Goal: Information Seeking & Learning: Learn about a topic

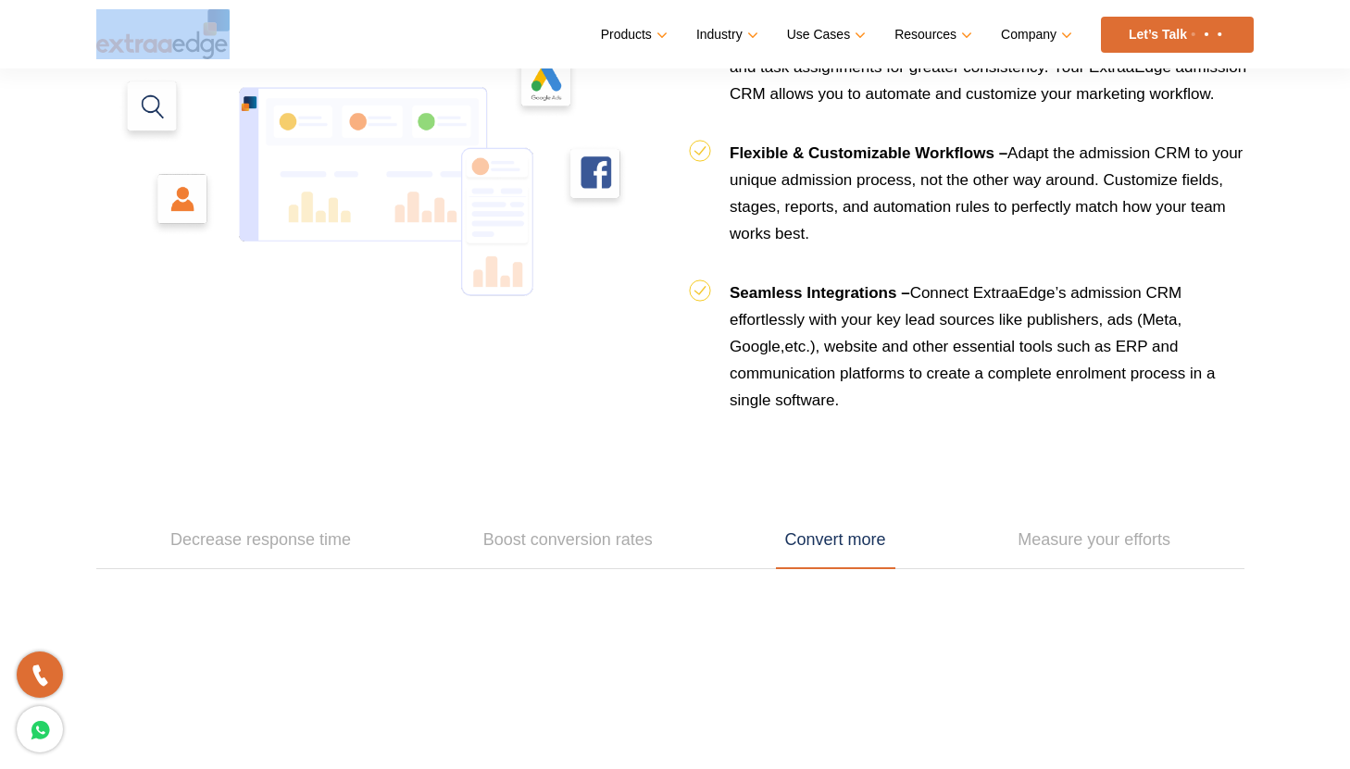
scroll to position [2160, 0]
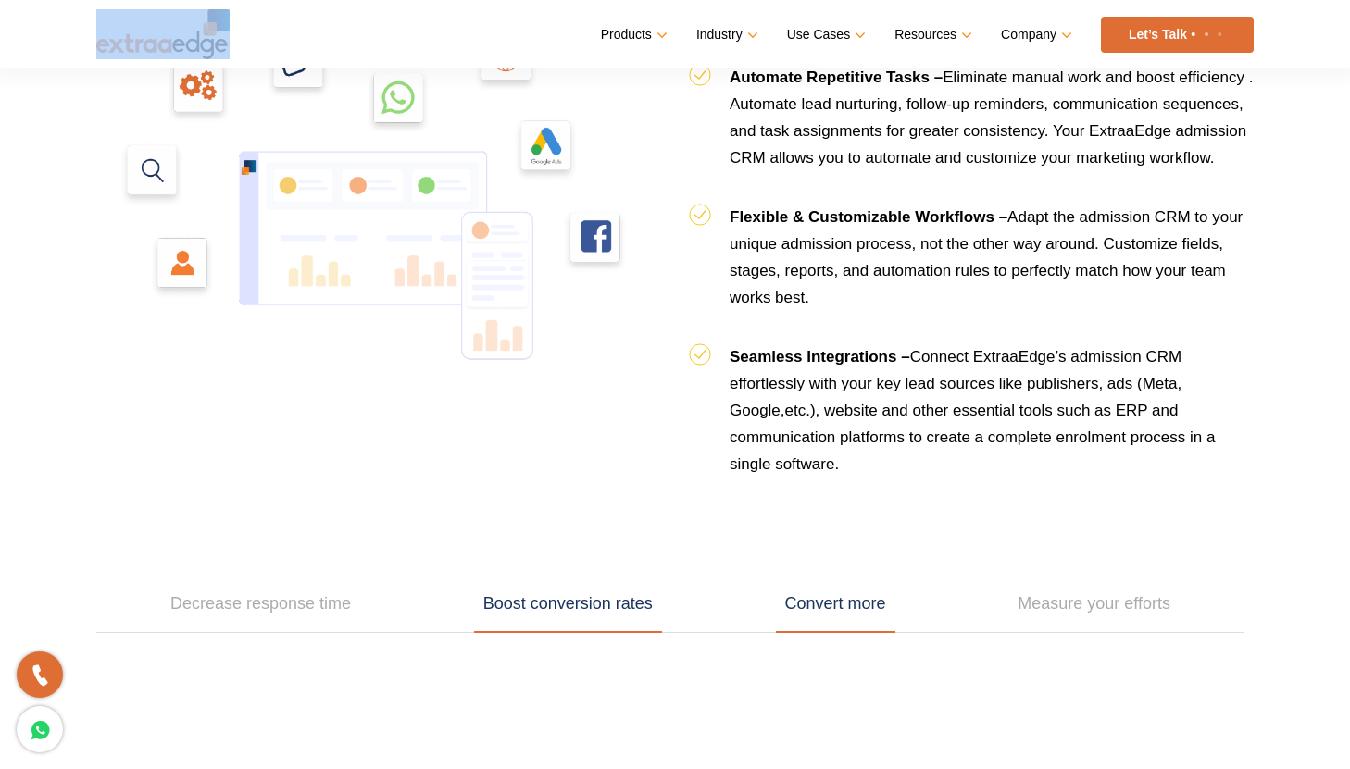
click at [596, 615] on link "Boost conversion rates" at bounding box center [568, 604] width 188 height 57
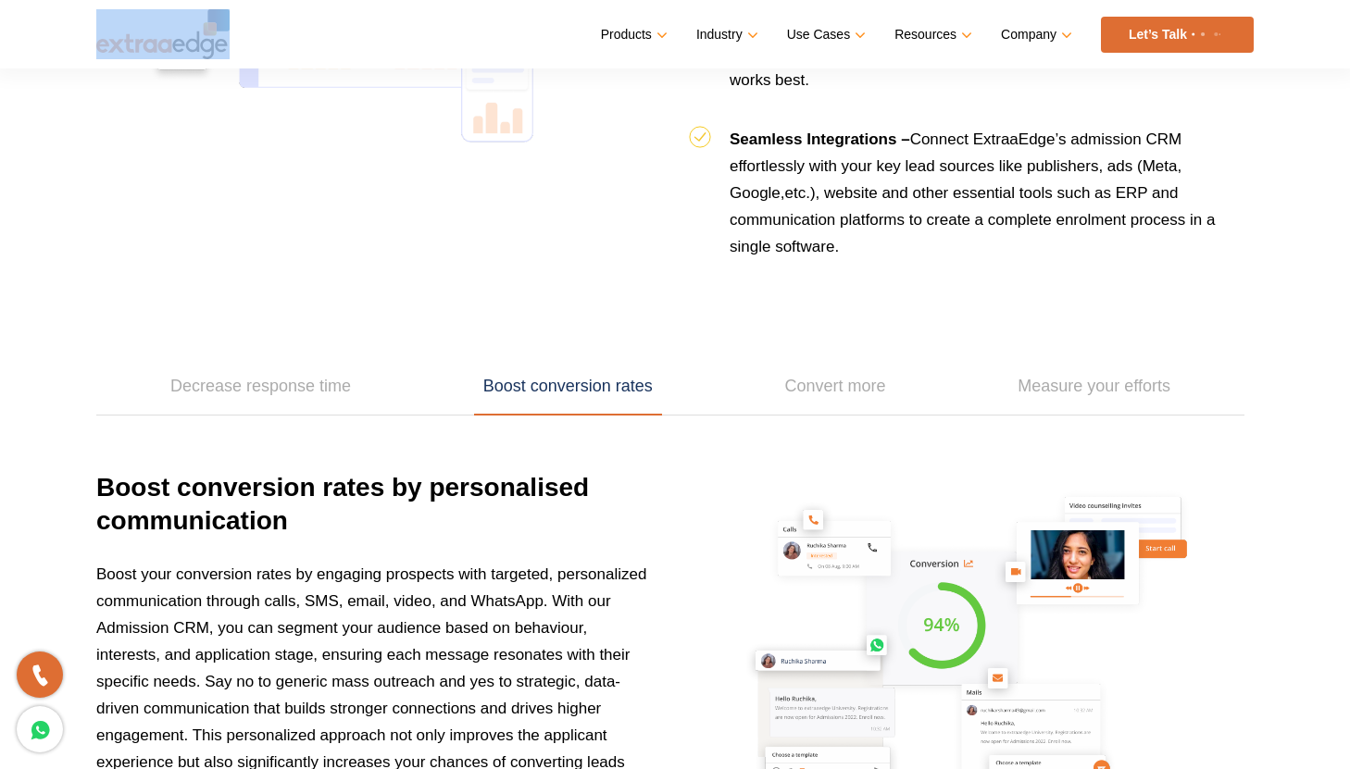
scroll to position [2394, 0]
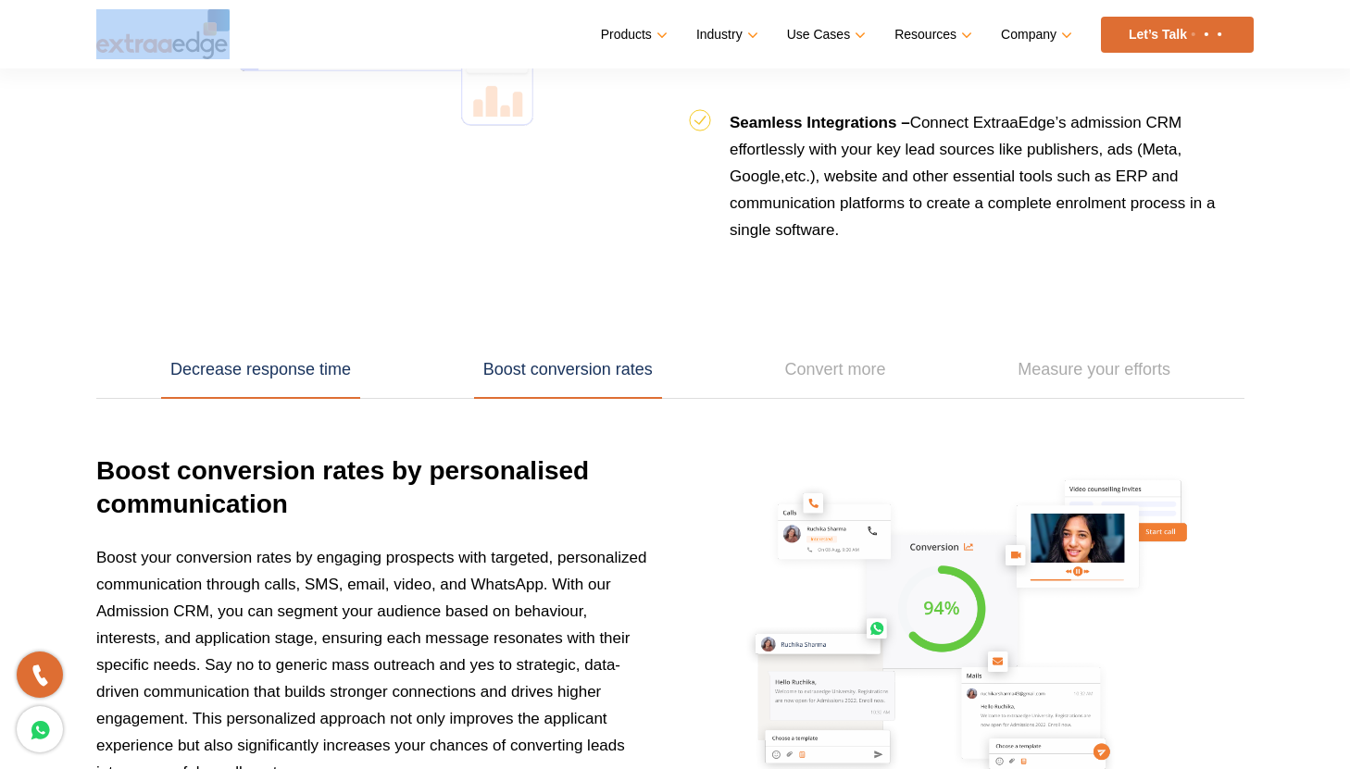
click at [312, 366] on link "Decrease response time" at bounding box center [260, 370] width 199 height 57
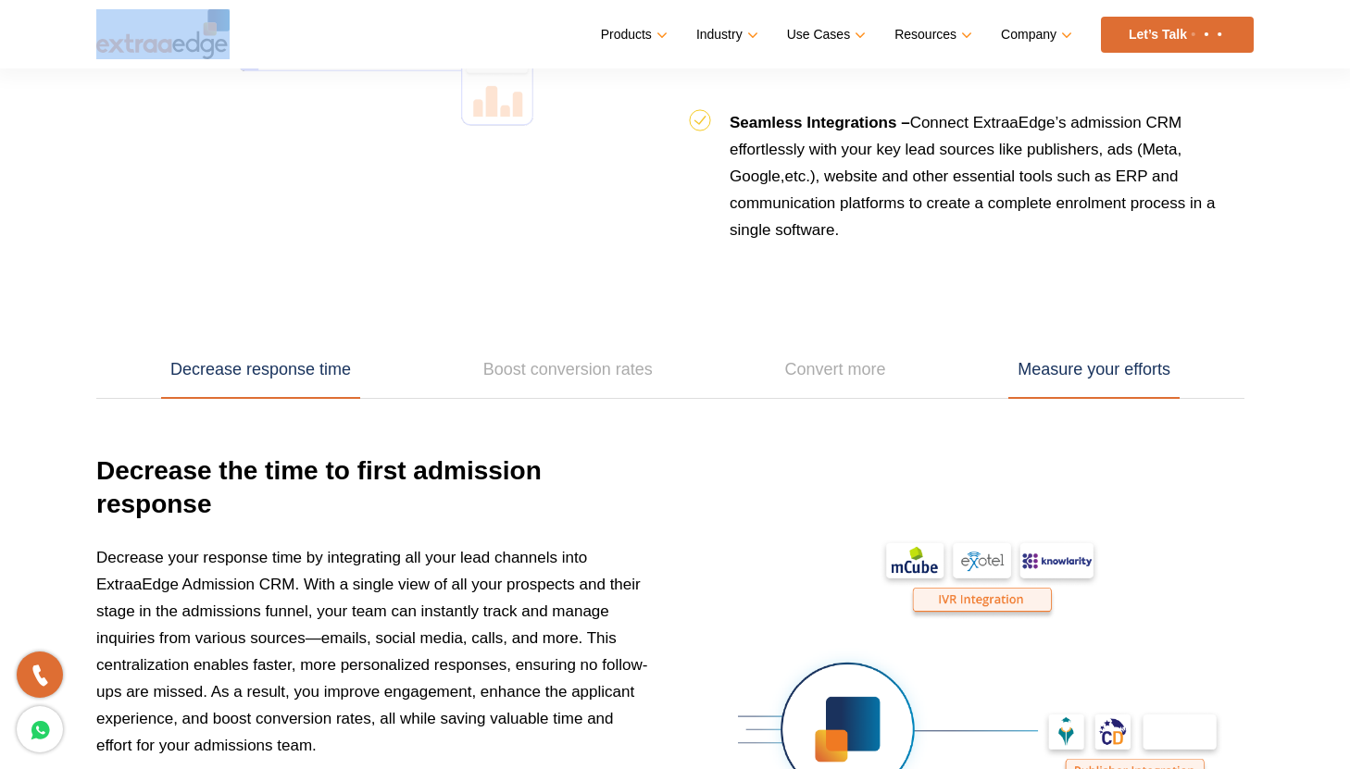
click at [1101, 387] on link "Measure your efforts" at bounding box center [1093, 370] width 171 height 57
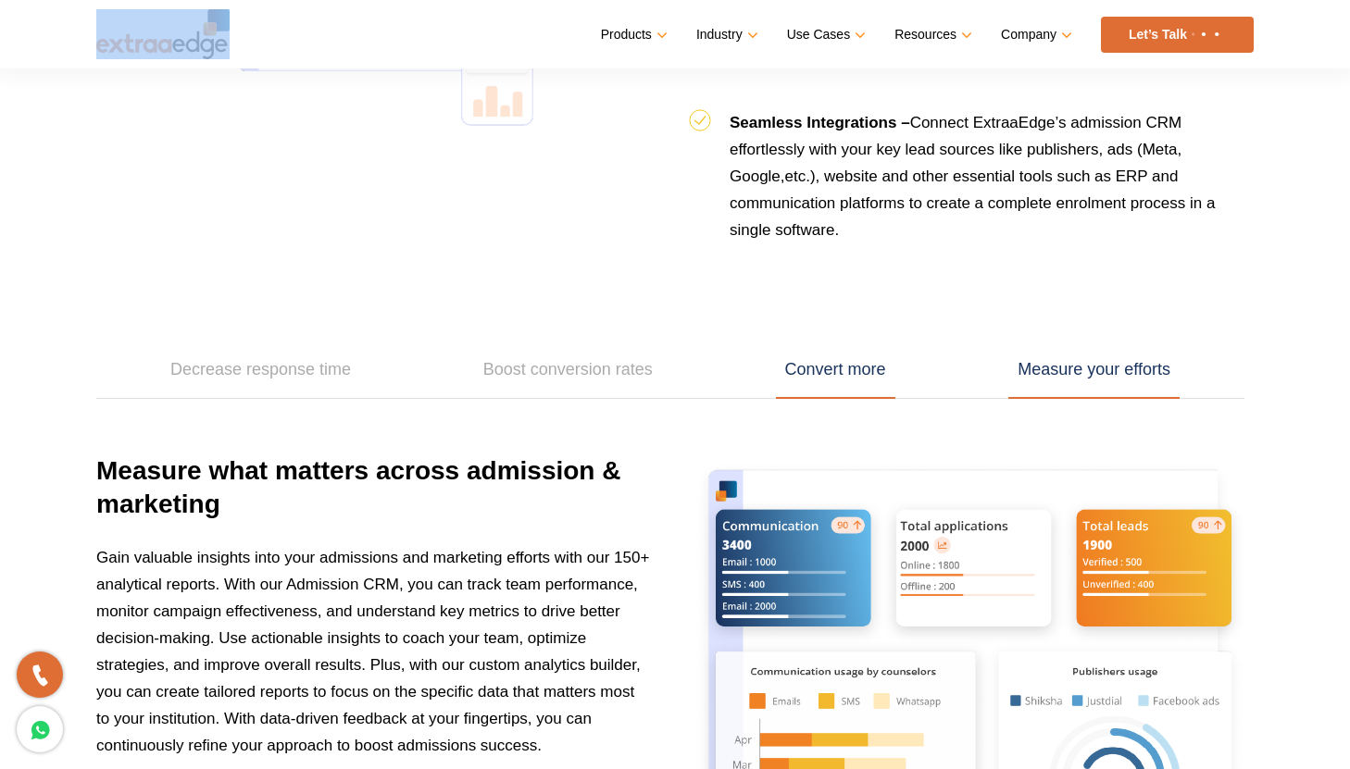
click at [862, 358] on link "Convert more" at bounding box center [835, 370] width 119 height 57
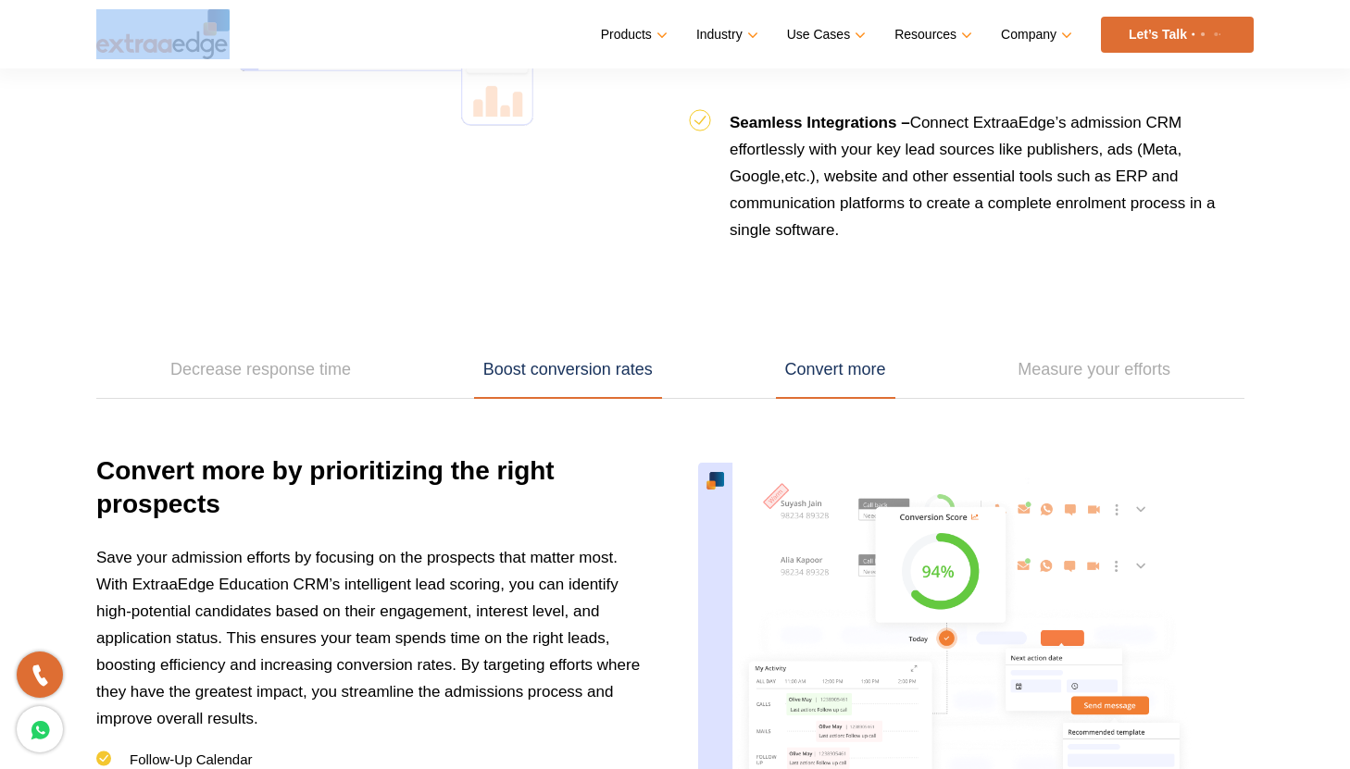
click at [593, 363] on link "Boost conversion rates" at bounding box center [568, 370] width 188 height 57
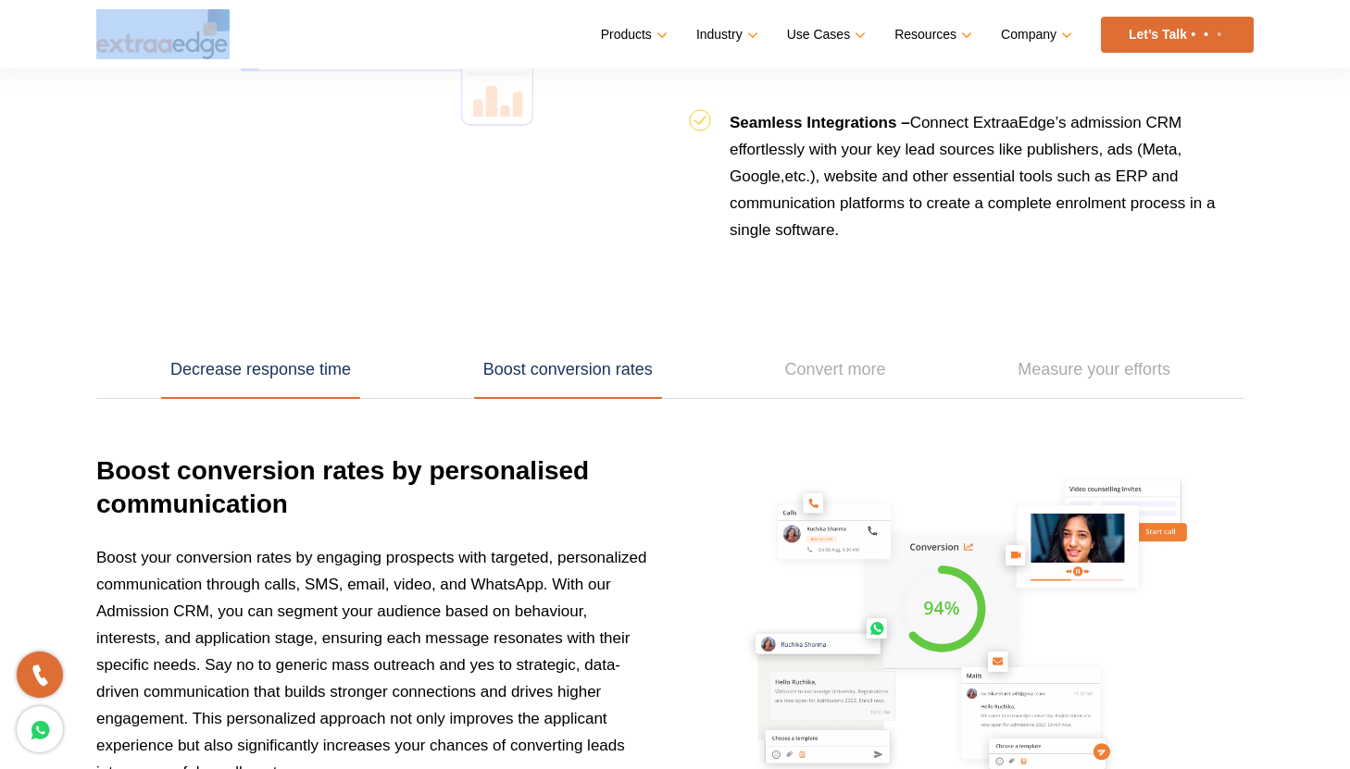
click at [274, 361] on link "Decrease response time" at bounding box center [260, 370] width 199 height 57
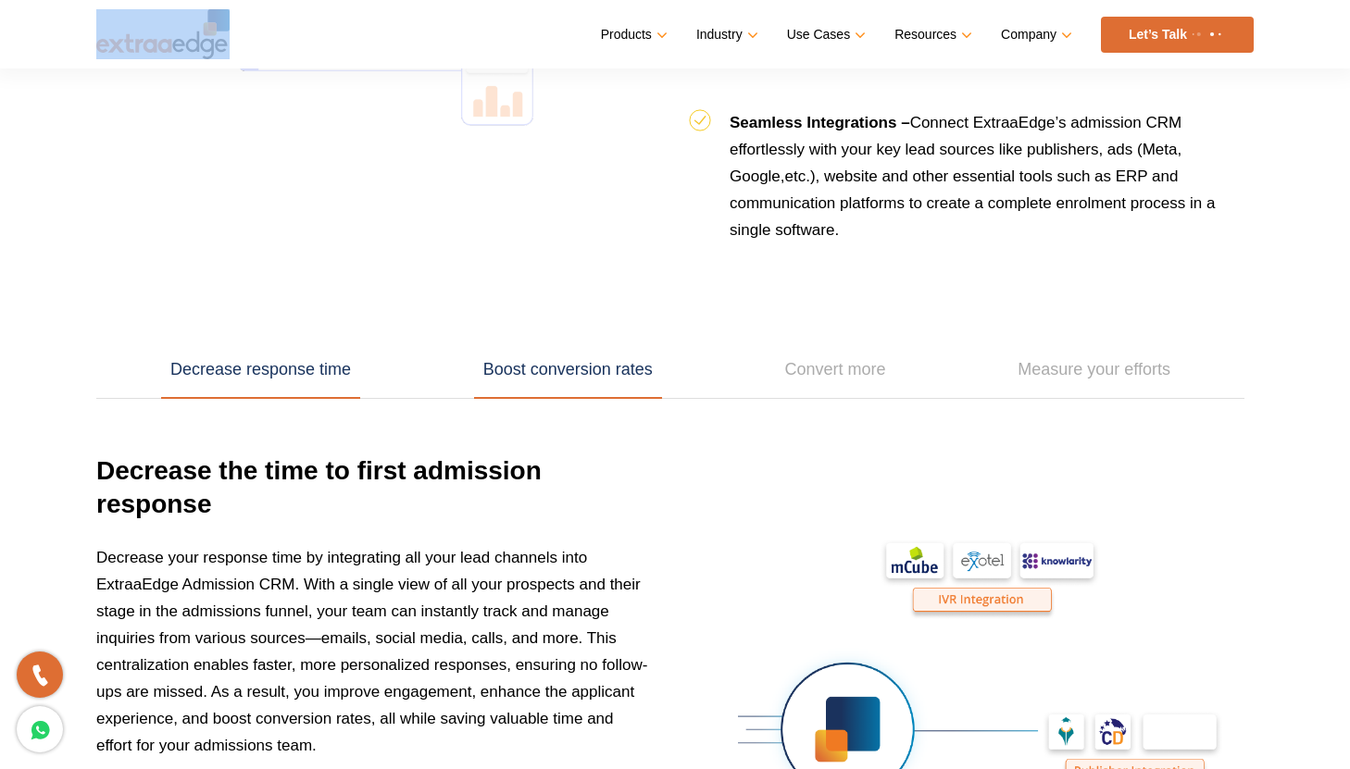
click at [603, 383] on link "Boost conversion rates" at bounding box center [568, 370] width 188 height 57
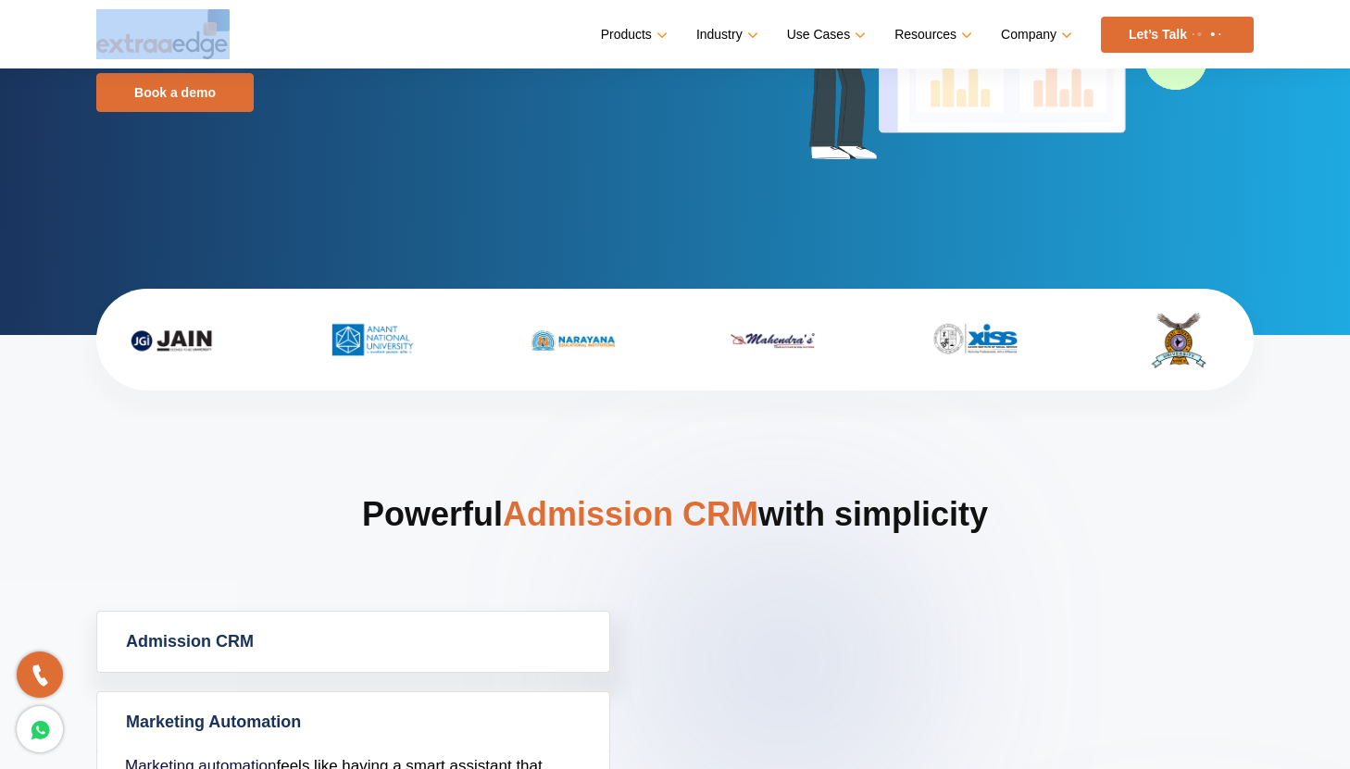
scroll to position [374, 0]
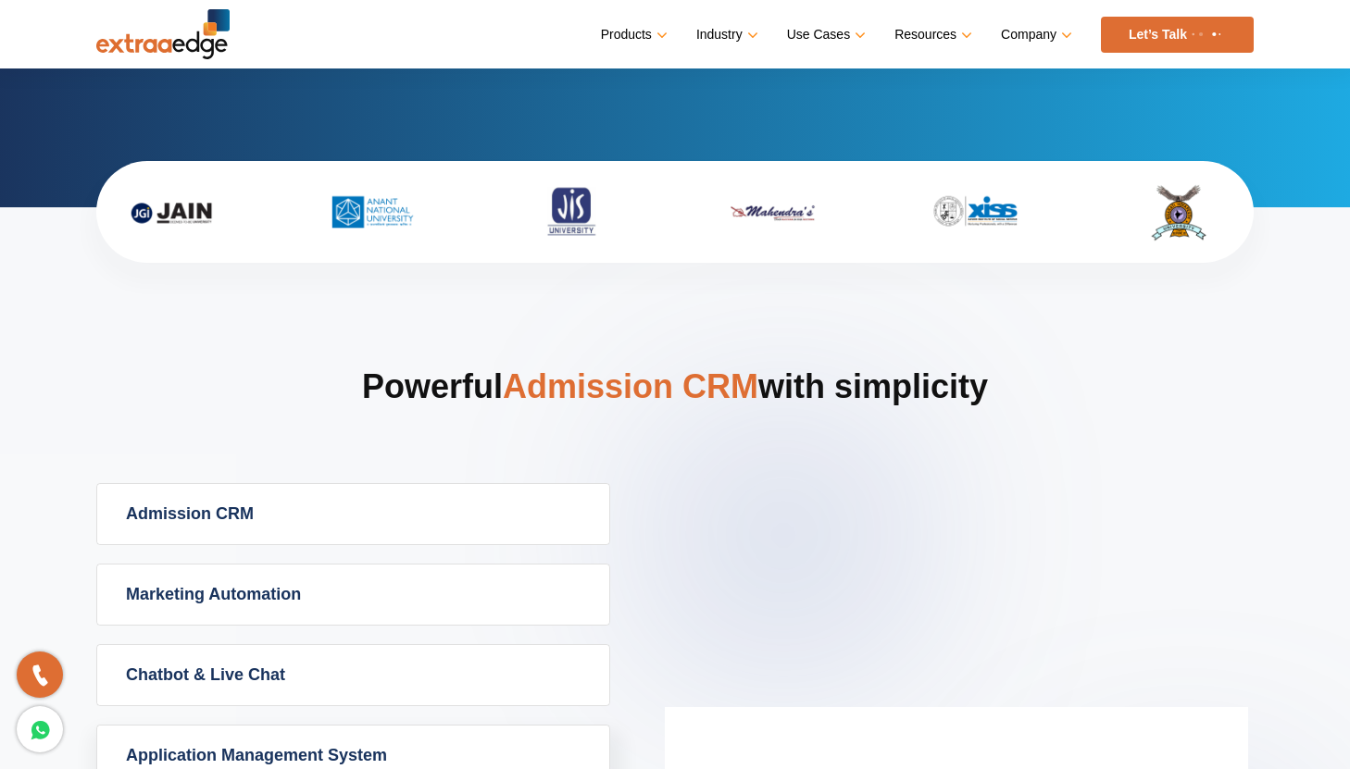
scroll to position [451, 0]
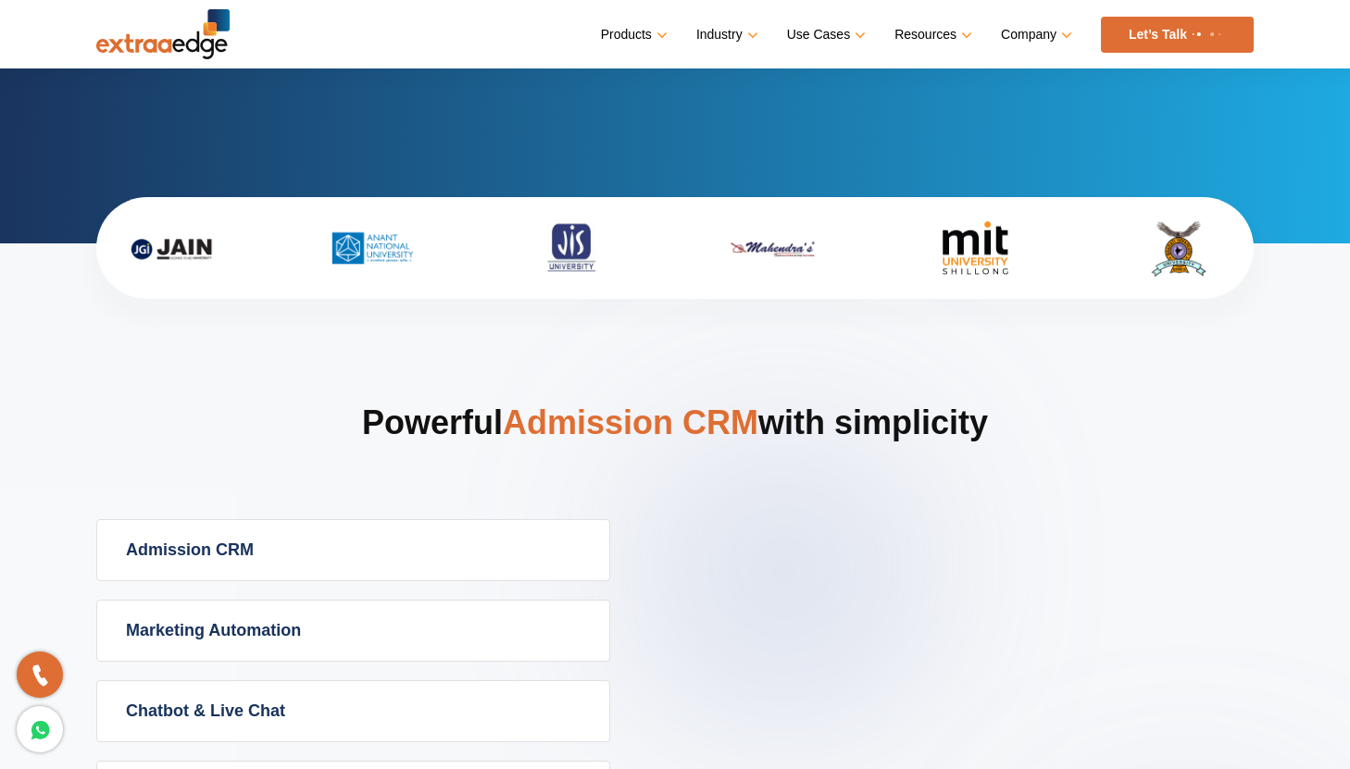
click at [869, 432] on h2 "Powerful Admission CRM with simplicity" at bounding box center [674, 460] width 1157 height 119
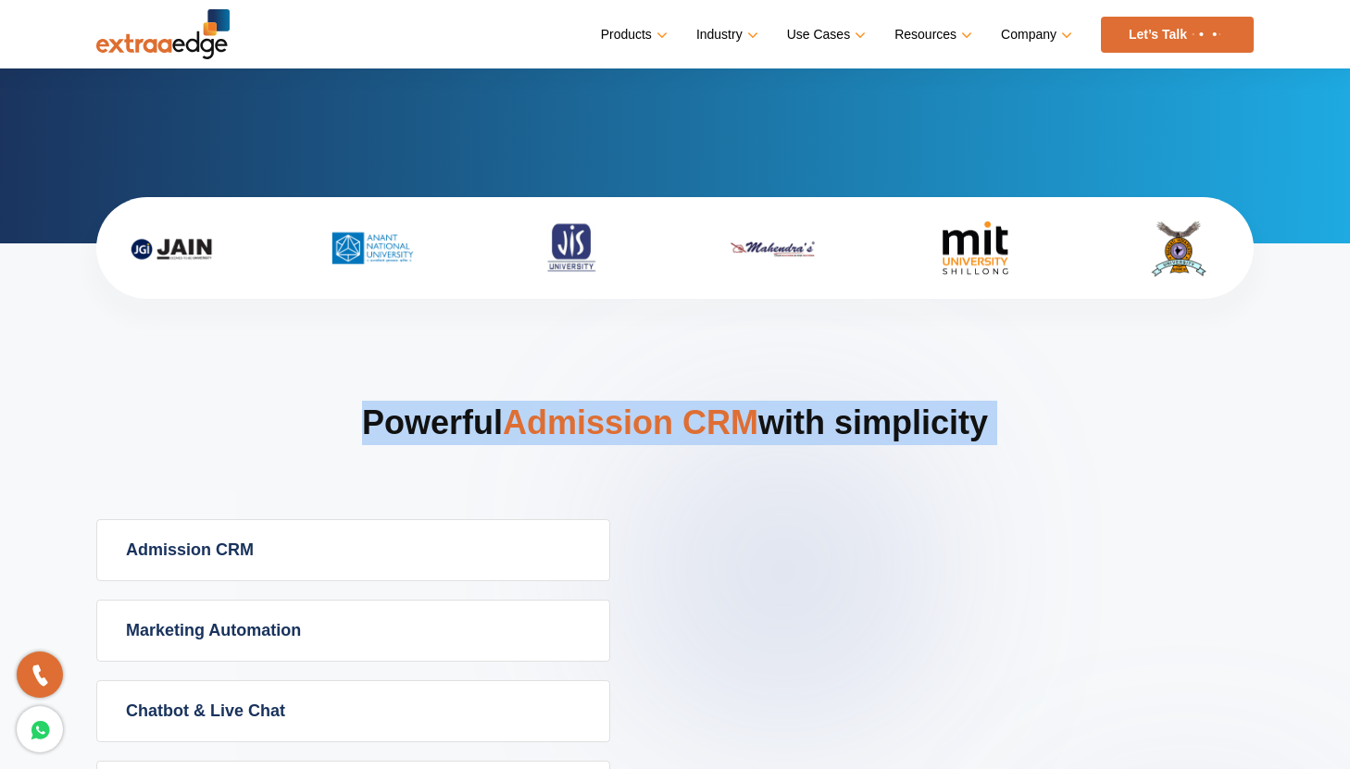
click at [869, 432] on h2 "Powerful Admission CRM with simplicity" at bounding box center [674, 460] width 1157 height 119
click at [857, 409] on h2 "Powerful Admission CRM with simplicity" at bounding box center [674, 460] width 1157 height 119
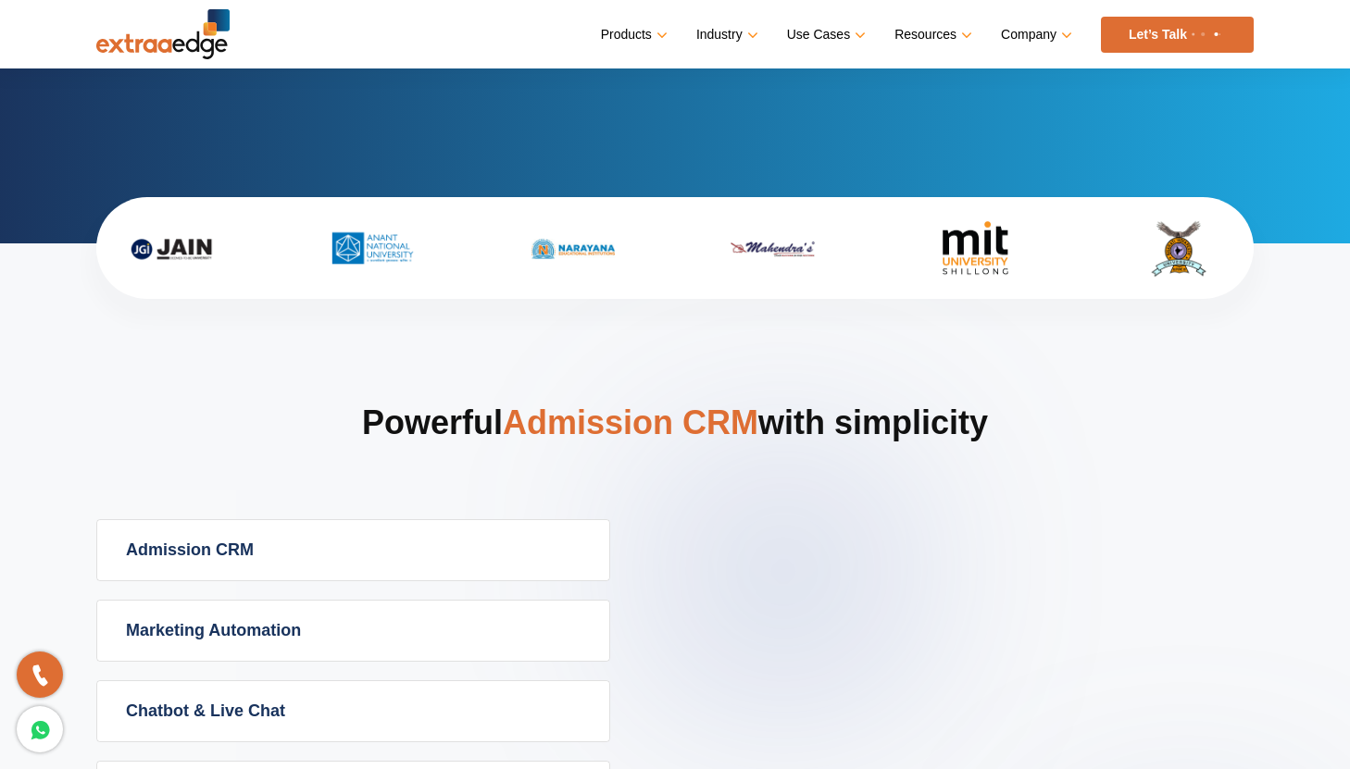
click at [857, 409] on h2 "Powerful Admission CRM with simplicity" at bounding box center [674, 460] width 1157 height 119
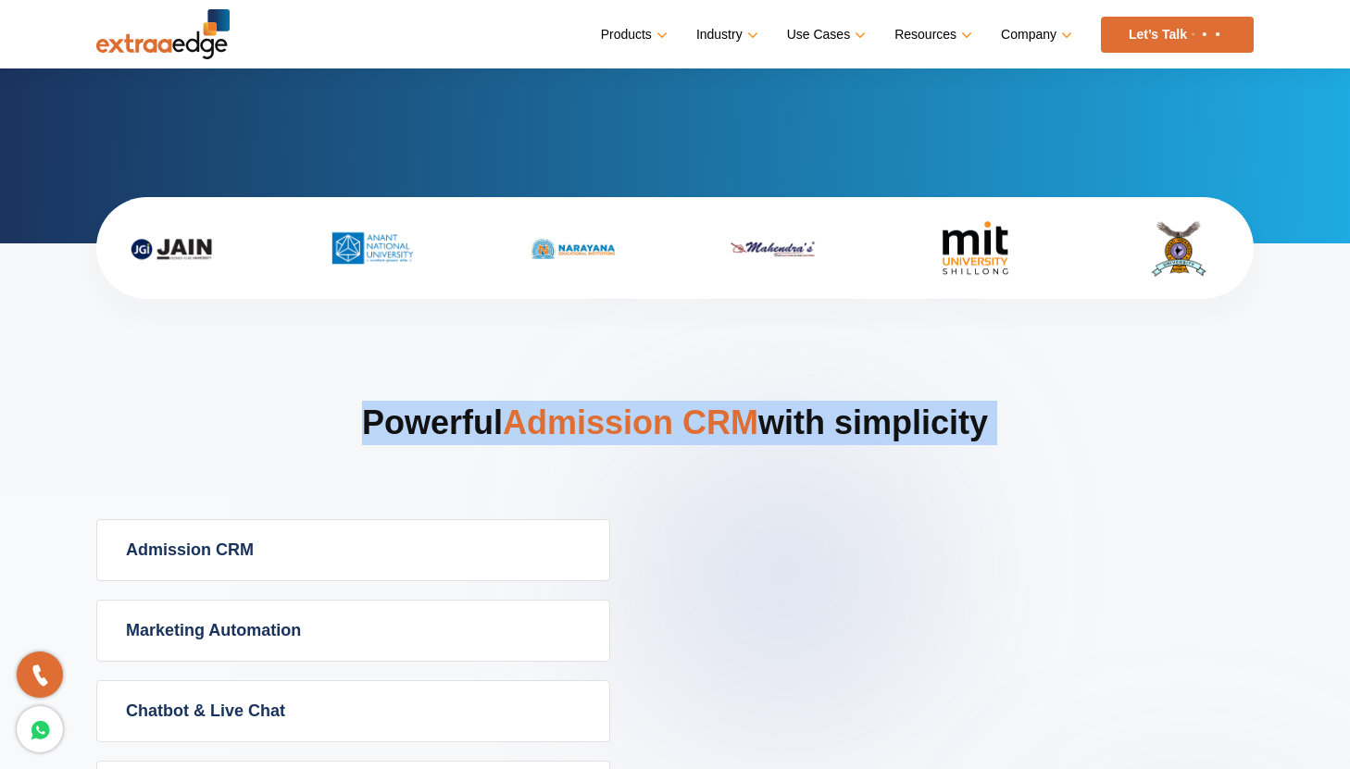
click at [857, 409] on h2 "Powerful Admission CRM with simplicity" at bounding box center [674, 460] width 1157 height 119
click at [1047, 433] on h2 "Powerful Admission CRM with simplicity" at bounding box center [674, 460] width 1157 height 119
drag, startPoint x: 361, startPoint y: 418, endPoint x: 989, endPoint y: 416, distance: 627.7
click at [989, 416] on h2 "Powerful Admission CRM with simplicity" at bounding box center [674, 460] width 1157 height 119
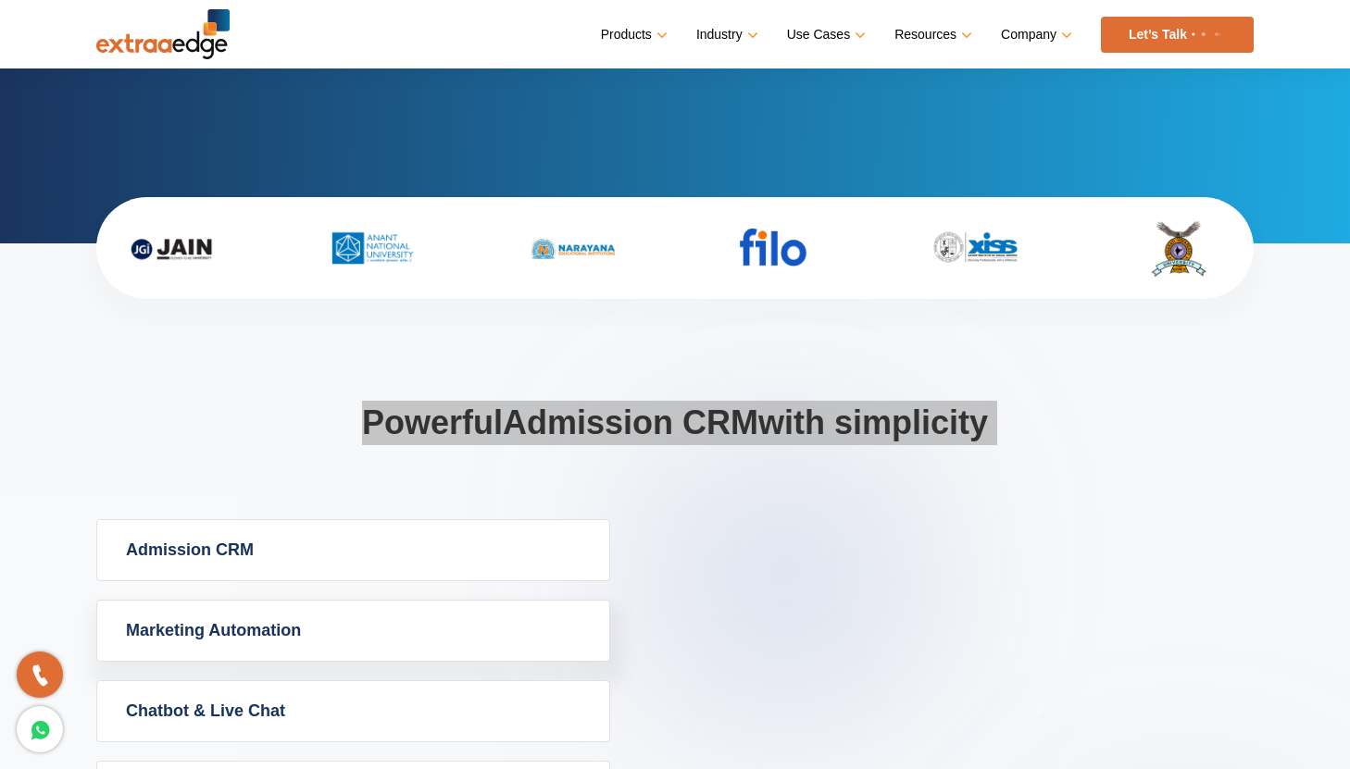
drag, startPoint x: 989, startPoint y: 416, endPoint x: 701, endPoint y: 1, distance: 504.9
